Goal: Task Accomplishment & Management: Complete application form

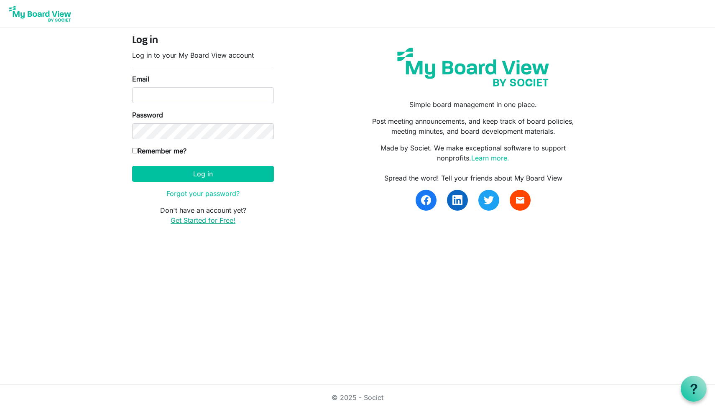
click at [205, 221] on link "Get Started for Free!" at bounding box center [203, 220] width 65 height 8
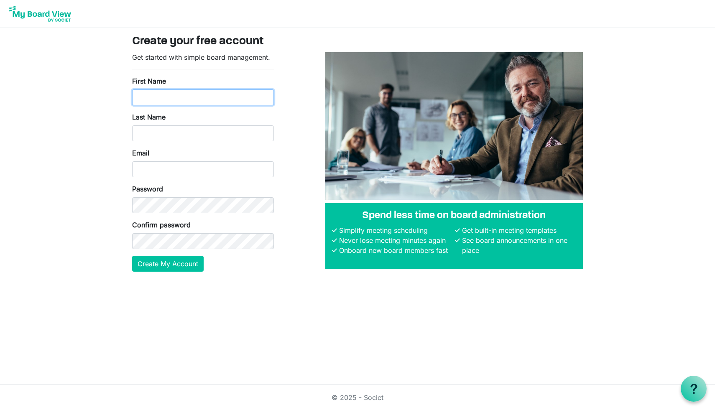
click at [160, 95] on input "First Name" at bounding box center [203, 98] width 142 height 16
type input "E.J."
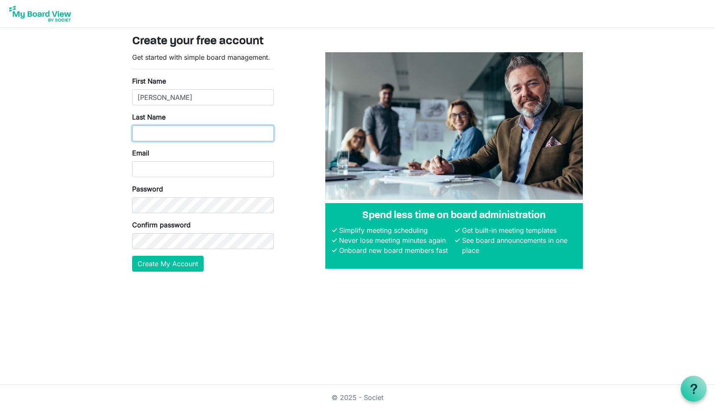
click at [146, 136] on input "Last Name" at bounding box center [203, 134] width 142 height 16
type input "van As"
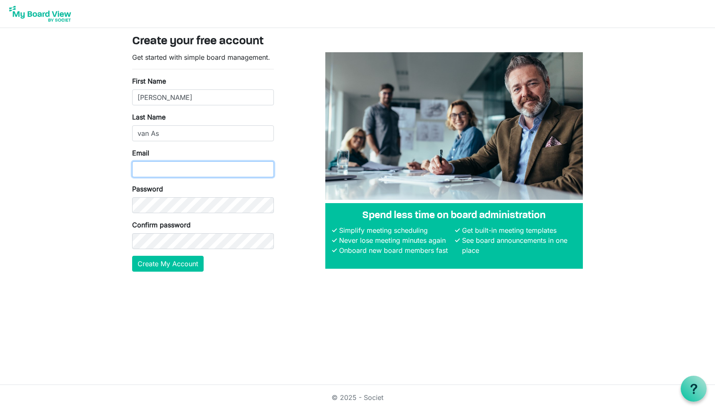
click at [140, 175] on input "Email" at bounding box center [203, 170] width 142 height 16
type input "ej.vanas@yfci.org"
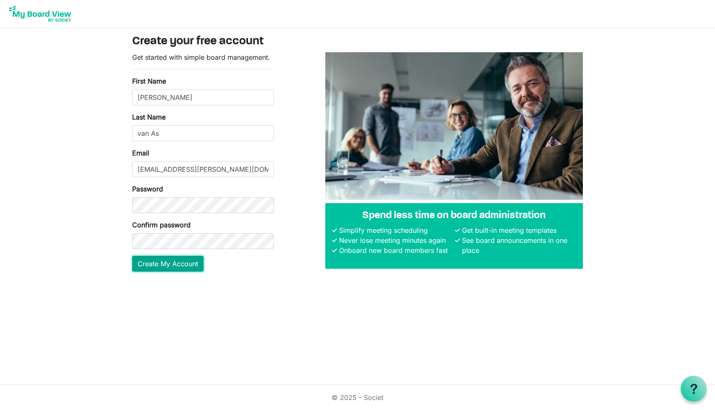
click at [151, 265] on button "Create My Account" at bounding box center [168, 264] width 72 height 16
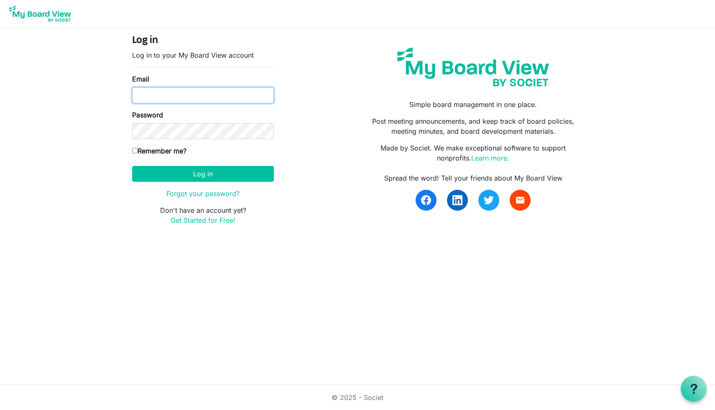
click at [174, 93] on input "Email" at bounding box center [203, 95] width 142 height 16
type input "ej.vanas@yfci.org"
click at [157, 142] on form "Log in Log in to your My Board View account Email ej.vanas@yfci.org Password Re…" at bounding box center [203, 130] width 142 height 191
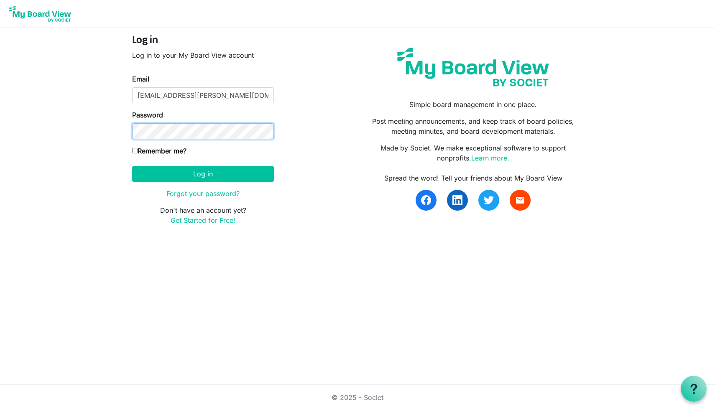
click at [132, 166] on button "Log in" at bounding box center [203, 174] width 142 height 16
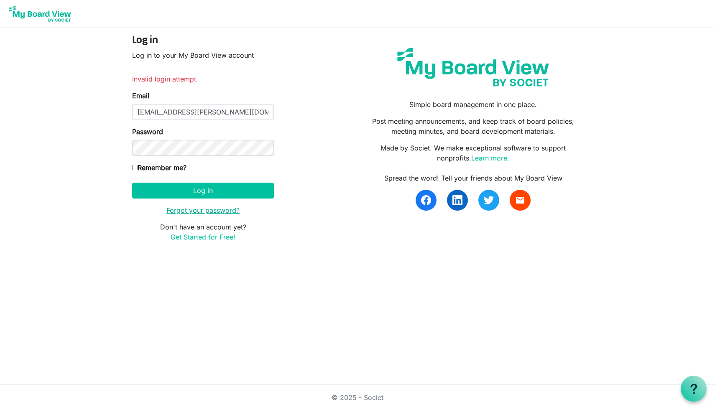
click at [212, 211] on link "Forgot your password?" at bounding box center [203, 210] width 73 height 8
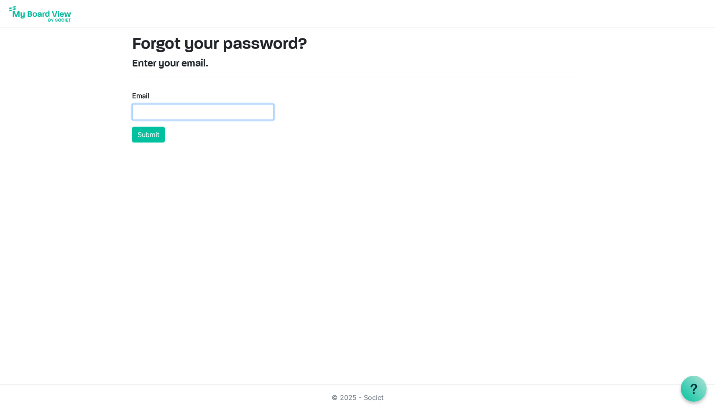
click at [153, 112] on input "Email" at bounding box center [203, 112] width 142 height 16
type input "[EMAIL_ADDRESS][PERSON_NAME][DOMAIN_NAME]"
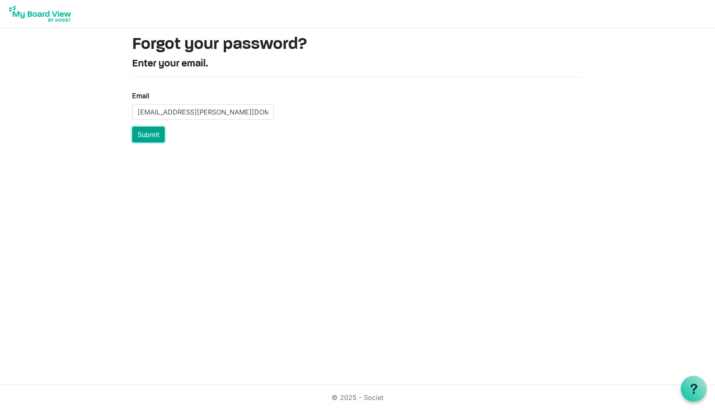
click at [150, 136] on button "Submit" at bounding box center [148, 135] width 33 height 16
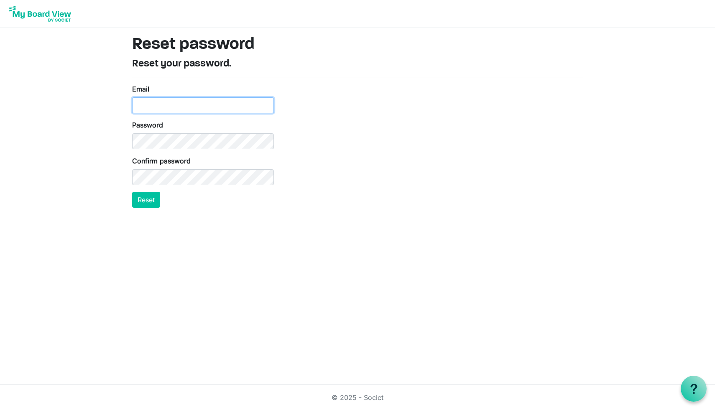
click at [166, 103] on input "Email" at bounding box center [203, 105] width 142 height 16
type input "ej.vanas@yfci.org"
click at [147, 203] on button "Reset" at bounding box center [146, 200] width 28 height 16
click at [162, 100] on input "Email" at bounding box center [203, 105] width 142 height 16
type input "ej.vanas@yfci.org"
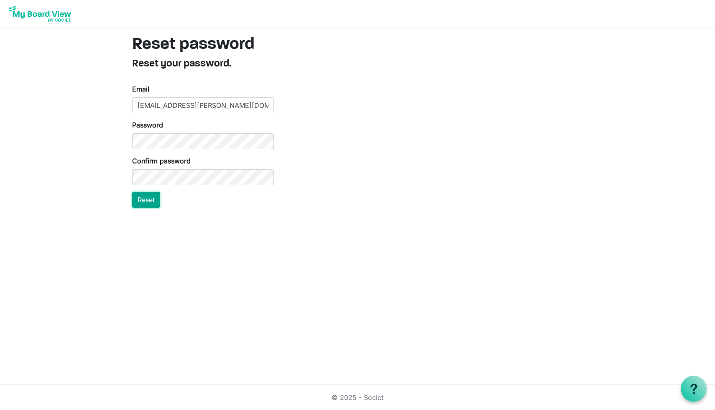
click at [145, 200] on button "Reset" at bounding box center [146, 200] width 28 height 16
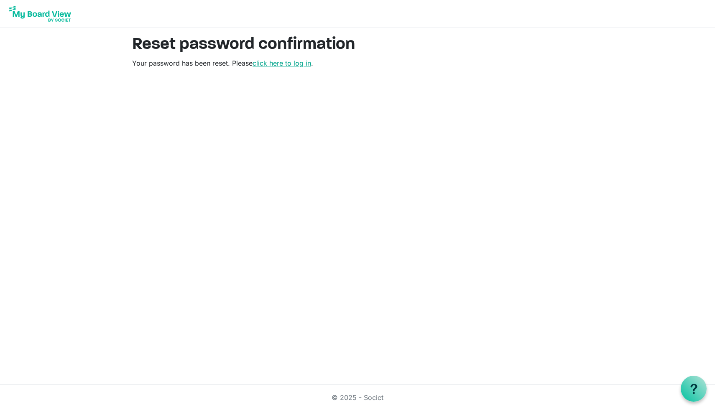
click at [285, 62] on link "click here to log in" at bounding box center [282, 63] width 59 height 8
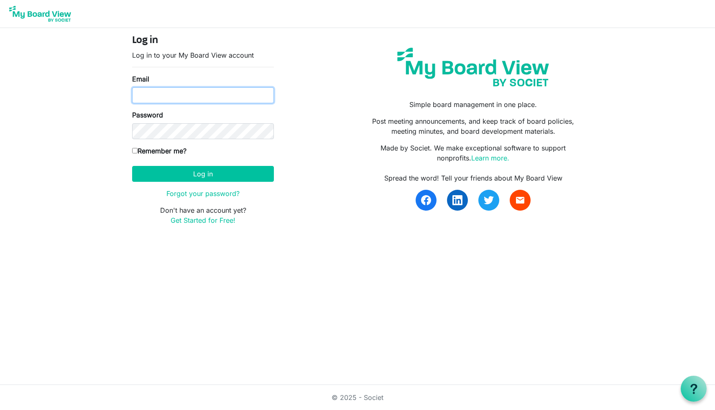
click at [145, 95] on input "Email" at bounding box center [203, 95] width 142 height 16
type input "ej.vanas@yfci.org"
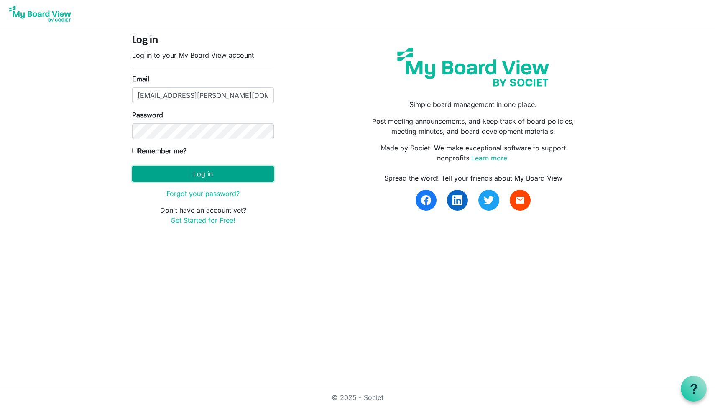
click at [192, 173] on button "Log in" at bounding box center [203, 174] width 142 height 16
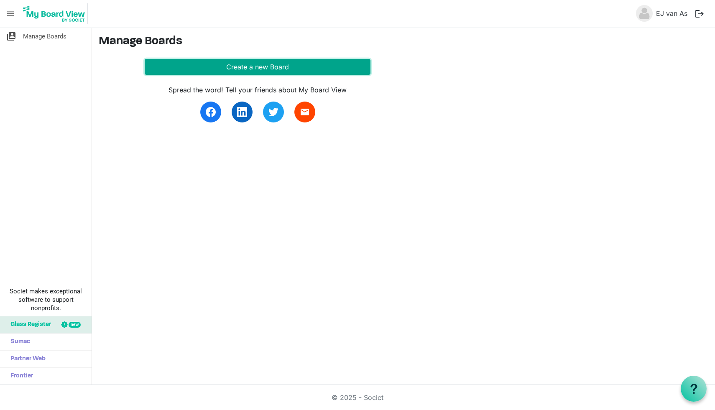
click at [262, 67] on button "Create a new Board" at bounding box center [258, 67] width 226 height 16
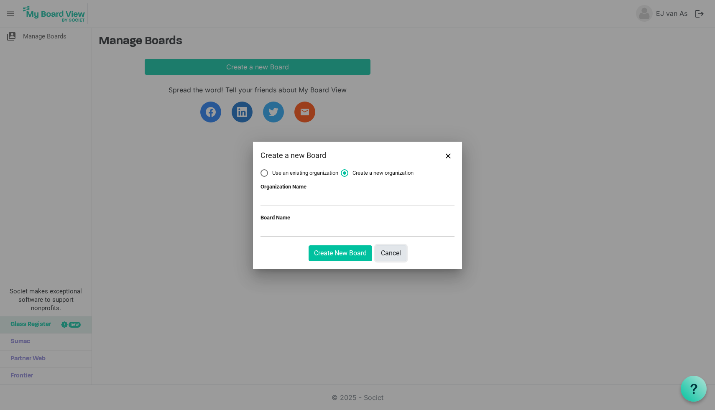
click at [388, 253] on button "Cancel" at bounding box center [391, 254] width 31 height 16
